Goal: Complete application form

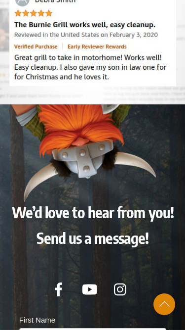
scroll to position [2944, 0]
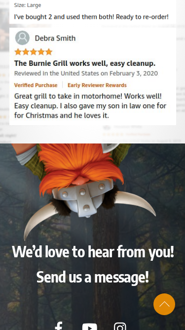
type input "[PERSON_NAME]"
type input "[EMAIL_ADDRESS][DOMAIN_NAME]"
type input "7132524374"
type textarea "RSNRJppD"
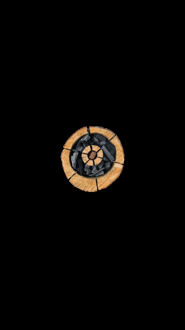
scroll to position [2930, 0]
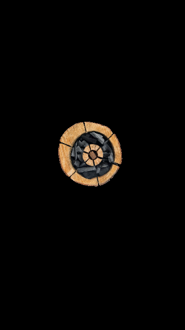
type input "[PERSON_NAME]"
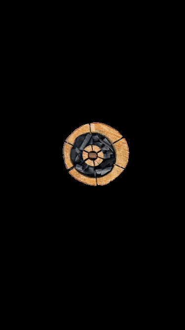
type input "[PERSON_NAME]"
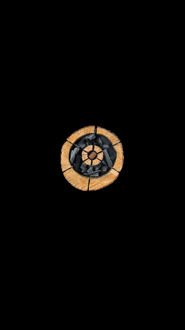
type input "[EMAIL_ADDRESS][DOMAIN_NAME]"
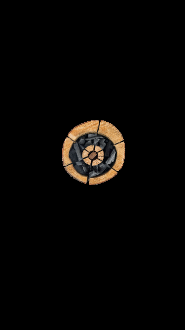
type input "7132524374"
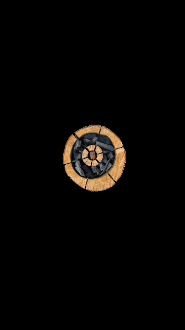
type textarea "YhdjllWU"
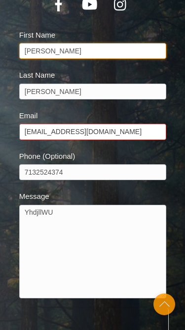
click at [73, 43] on input "[PERSON_NAME]" at bounding box center [92, 51] width 147 height 16
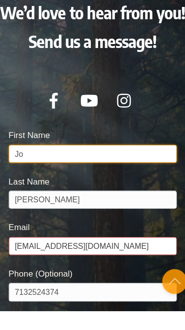
type input "J"
type input "Dianna"
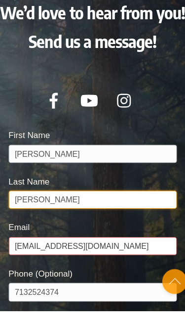
click at [63, 225] on input "[PERSON_NAME]" at bounding box center [92, 233] width 147 height 16
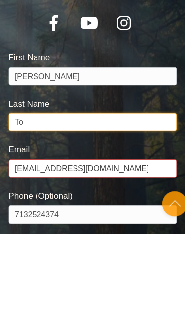
type input "T"
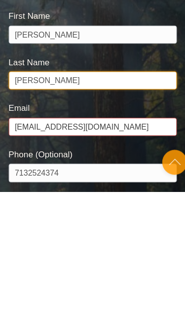
type input "Cottle"
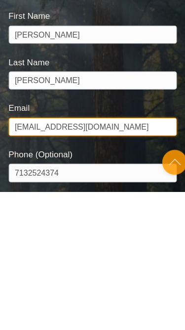
click at [116, 265] on input "[EMAIL_ADDRESS][DOMAIN_NAME]" at bounding box center [92, 273] width 147 height 16
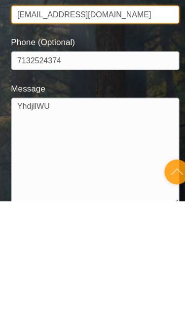
scroll to position [3006, 0]
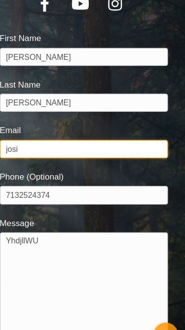
type input "jos"
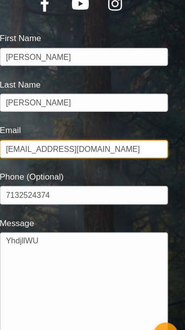
type input "69x2cottle.69@gmail.com"
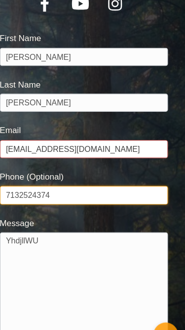
click at [73, 174] on input "7132524374" at bounding box center [92, 182] width 147 height 16
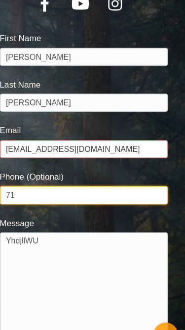
type input "7"
type input "3205000011"
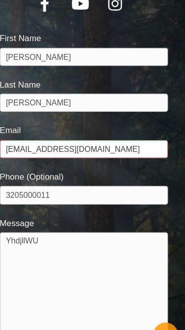
scroll to position [3031, 0]
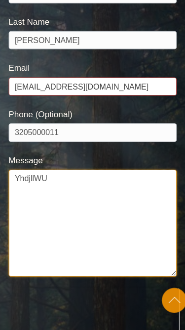
click at [55, 190] on textarea "YhdjllWU" at bounding box center [92, 236] width 147 height 93
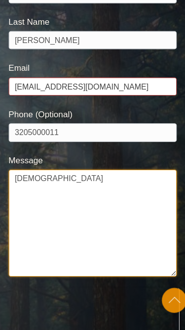
type textarea "Y"
type textarea "Winn"
